Goal: Information Seeking & Learning: Learn about a topic

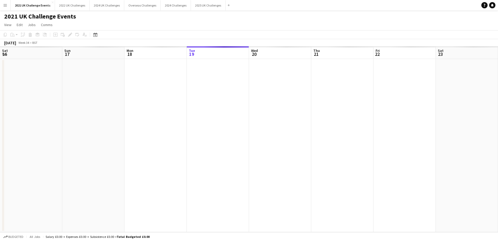
scroll to position [0, 125]
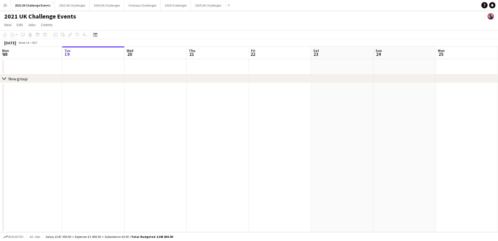
click at [5, 4] on app-icon "Menu" at bounding box center [5, 5] width 4 height 4
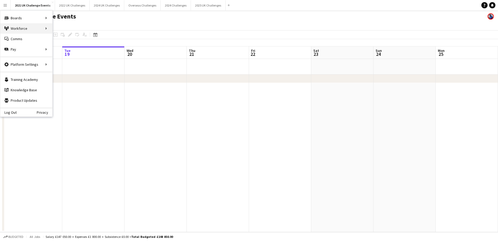
scroll to position [0, 0]
click at [57, 32] on link "My Workforce" at bounding box center [79, 28] width 52 height 10
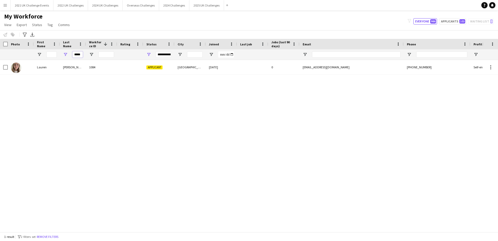
drag, startPoint x: 81, startPoint y: 54, endPoint x: 66, endPoint y: 56, distance: 14.4
click at [66, 56] on div "*****" at bounding box center [73, 54] width 26 height 10
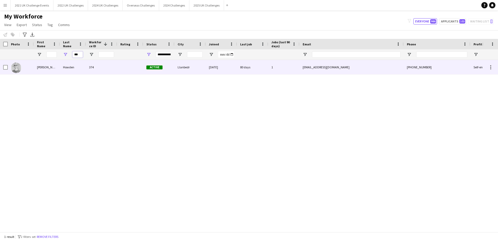
type input "***"
click at [44, 69] on div "[PERSON_NAME]" at bounding box center [47, 67] width 26 height 14
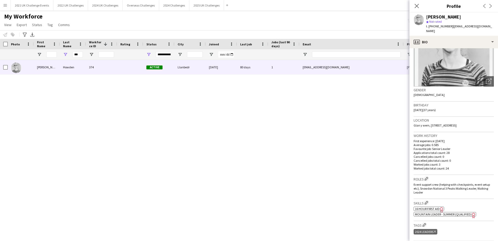
scroll to position [78, 0]
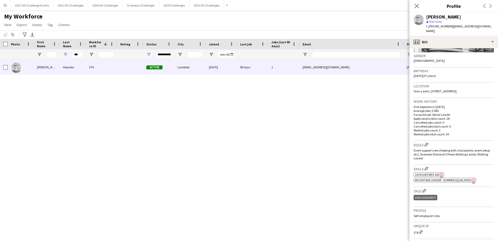
click at [430, 173] on span "16 hour First Aid" at bounding box center [427, 175] width 25 height 4
click at [78, 56] on input "***" at bounding box center [77, 54] width 10 height 6
drag, startPoint x: 81, startPoint y: 55, endPoint x: 71, endPoint y: 57, distance: 9.9
click at [71, 57] on div "***" at bounding box center [73, 54] width 26 height 10
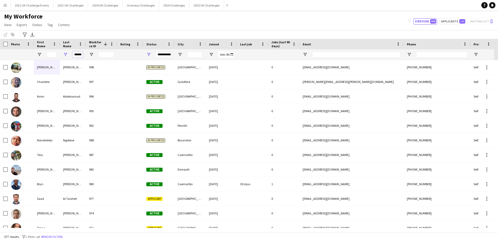
scroll to position [0, 0]
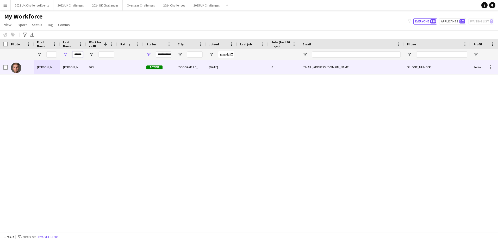
type input "******"
click at [48, 69] on div "[PERSON_NAME] [PERSON_NAME]" at bounding box center [47, 67] width 26 height 14
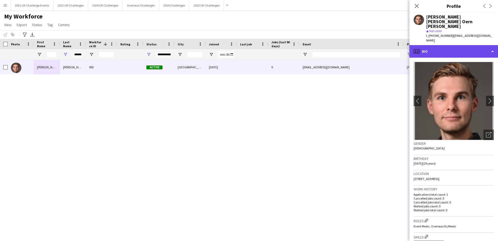
click at [478, 45] on div "profile Bio" at bounding box center [454, 51] width 89 height 13
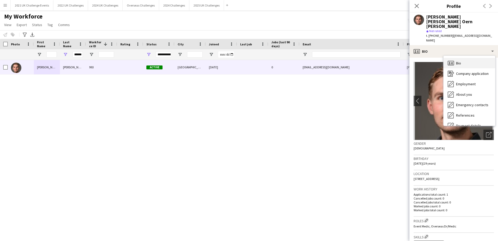
click at [471, 58] on div "Bio Bio" at bounding box center [470, 63] width 52 height 10
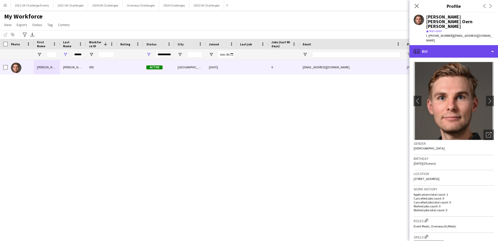
click at [456, 45] on div "profile Bio" at bounding box center [454, 51] width 89 height 13
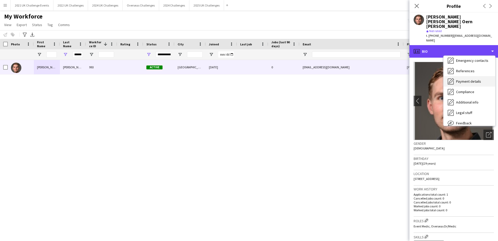
scroll to position [59, 0]
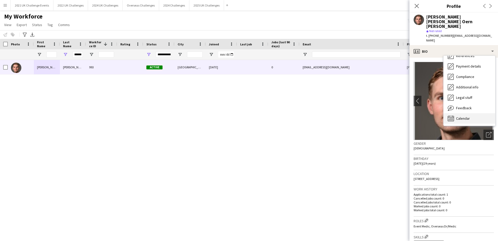
click at [472, 113] on div "Calendar Calendar" at bounding box center [470, 118] width 52 height 10
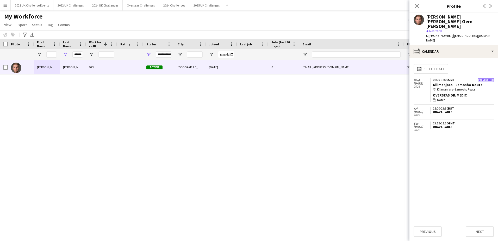
click at [53, 134] on div "[PERSON_NAME] [PERSON_NAME] Oern [PERSON_NAME] 993 Active [GEOGRAPHIC_DATA] [DA…" at bounding box center [241, 144] width 483 height 168
click at [452, 82] on link "Kilimanjaro - Lemosho Route" at bounding box center [458, 84] width 50 height 5
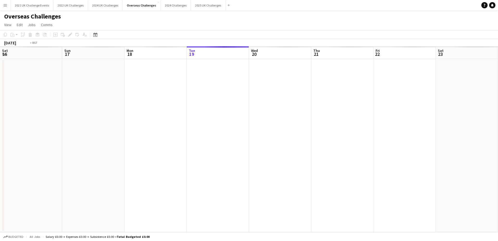
scroll to position [0, 179]
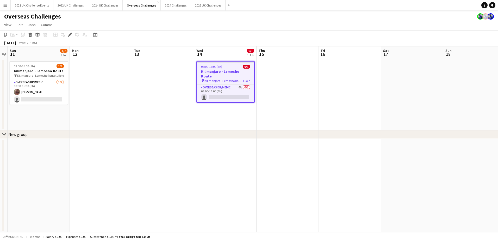
click at [222, 71] on h3 "Kilimanjaro - Lemosho Route" at bounding box center [225, 73] width 57 height 9
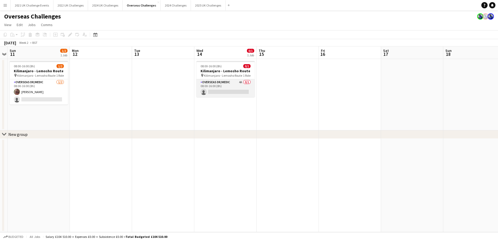
click at [216, 83] on app-card-role "Overseas Dr/Medic 4A 0/1 08:00-16:00 (8h) single-neutral-actions" at bounding box center [226, 88] width 58 height 18
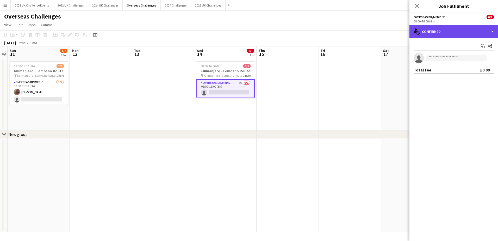
click at [440, 31] on div "single-neutral-actions-check-2 Confirmed" at bounding box center [454, 31] width 89 height 13
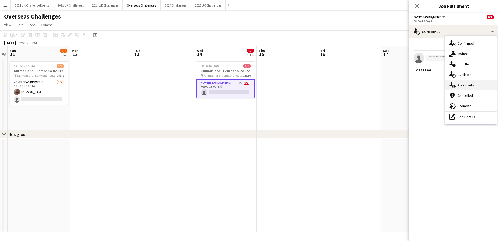
click at [474, 85] on div "single-neutral-actions-information Applicants" at bounding box center [472, 85] width 52 height 10
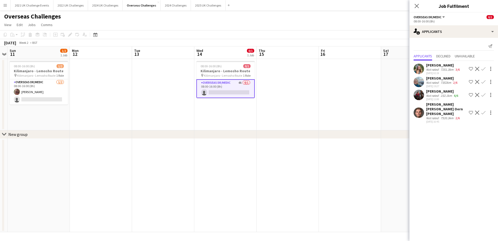
click at [436, 108] on div "[PERSON_NAME] [PERSON_NAME] Oern [PERSON_NAME]" at bounding box center [446, 109] width 41 height 14
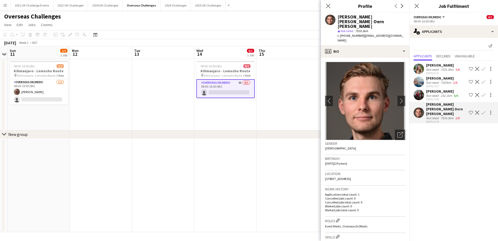
scroll to position [78, 0]
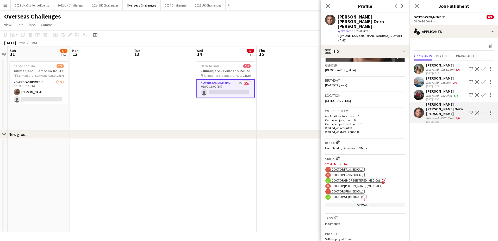
click at [361, 203] on div "View All chevron-down" at bounding box center [365, 205] width 80 height 4
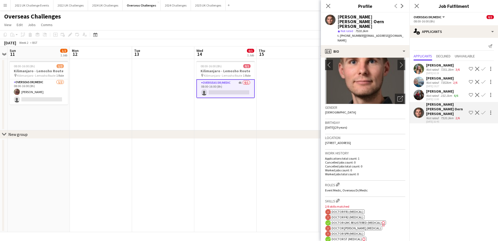
scroll to position [0, 0]
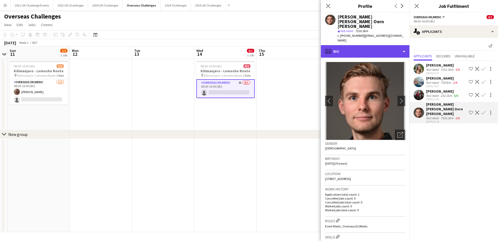
click at [381, 45] on div "profile Bio" at bounding box center [365, 51] width 89 height 13
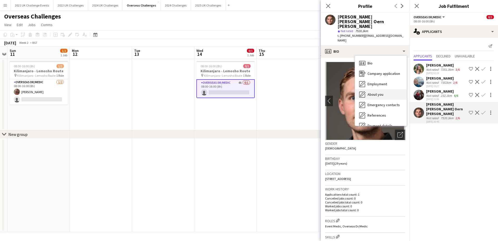
click at [380, 92] on span "About you" at bounding box center [376, 94] width 16 height 5
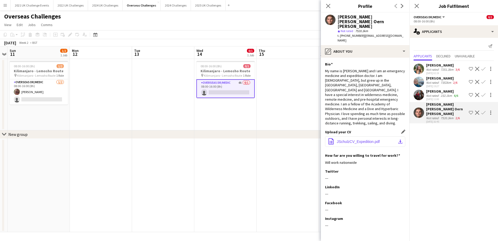
click at [374, 139] on span "JSchulzCV_Expedition.pdf" at bounding box center [358, 141] width 43 height 4
click at [1, 2] on button "Menu" at bounding box center [5, 5] width 10 height 10
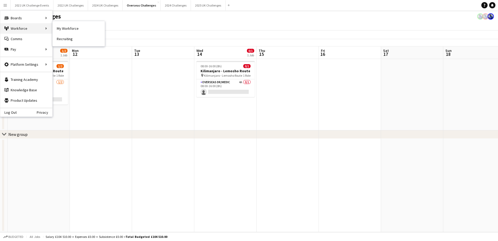
click at [27, 26] on div "Workforce Workforce" at bounding box center [26, 28] width 52 height 10
click at [64, 31] on link "My Workforce" at bounding box center [79, 28] width 52 height 10
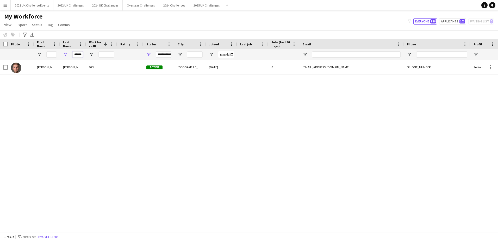
scroll to position [0, 1]
drag, startPoint x: 74, startPoint y: 55, endPoint x: 128, endPoint y: 60, distance: 54.7
click at [128, 60] on div "******" at bounding box center [278, 54] width 557 height 10
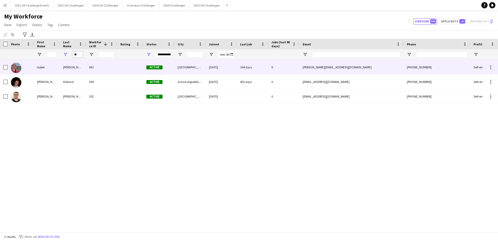
type input "*"
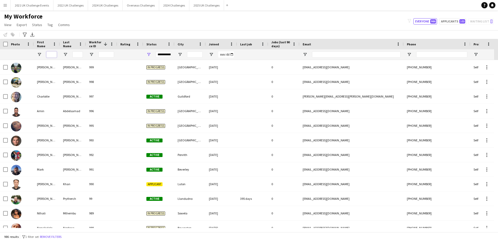
click at [52, 53] on input "First Name Filter Input" at bounding box center [51, 54] width 10 height 6
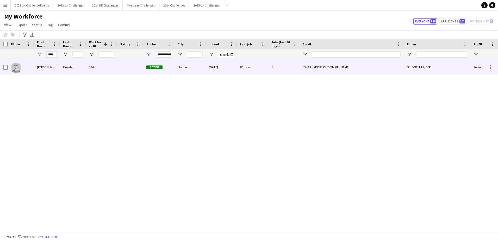
type input "****"
click at [74, 69] on div "Howden" at bounding box center [73, 67] width 26 height 14
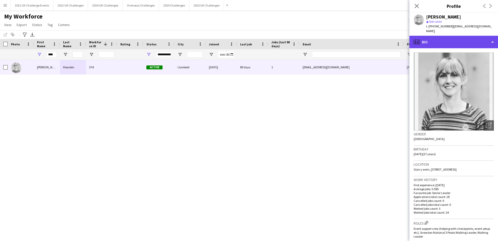
click at [469, 38] on div "profile Bio" at bounding box center [454, 42] width 89 height 13
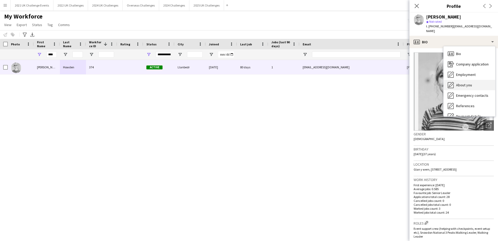
click at [477, 80] on div "About you About you" at bounding box center [470, 85] width 52 height 10
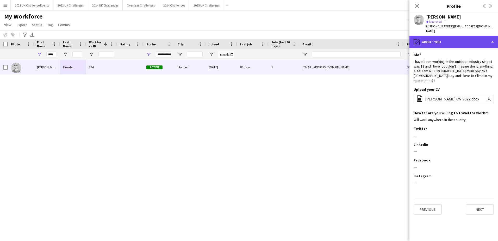
click at [460, 39] on div "pencil4 About you" at bounding box center [454, 42] width 89 height 13
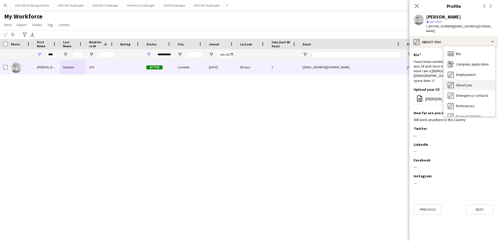
click at [467, 83] on span "About you" at bounding box center [464, 85] width 16 height 5
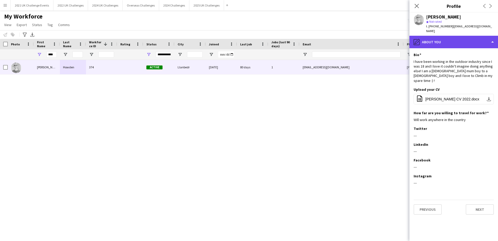
click at [466, 36] on div "pencil4 About you" at bounding box center [454, 42] width 89 height 13
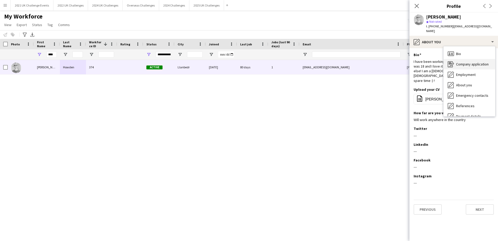
click at [471, 62] on span "Company application" at bounding box center [472, 64] width 33 height 5
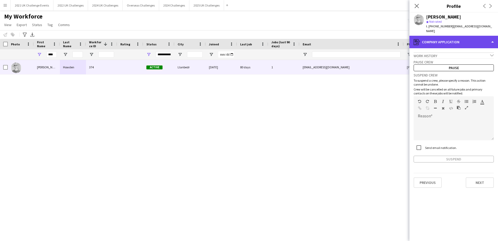
click at [468, 39] on div "register Company application" at bounding box center [454, 42] width 89 height 13
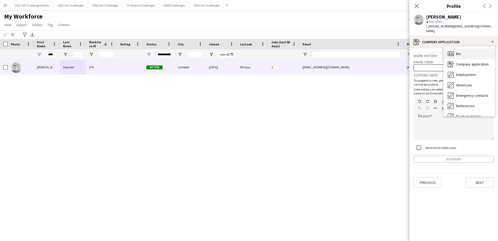
click at [466, 48] on div "Bio Bio" at bounding box center [470, 53] width 52 height 10
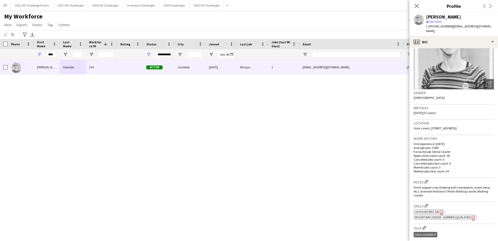
scroll to position [78, 0]
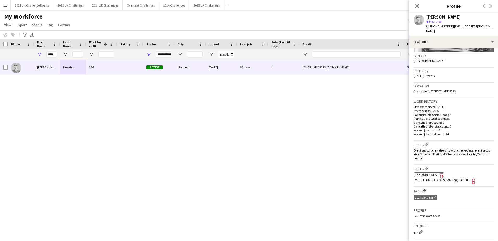
click at [431, 173] on span "16 hour First Aid" at bounding box center [427, 175] width 25 height 4
